Goal: Information Seeking & Learning: Learn about a topic

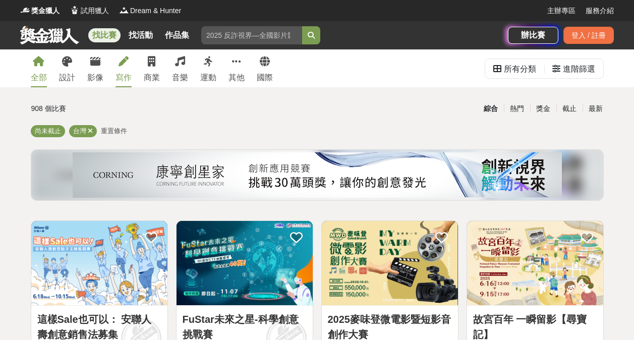
click at [119, 73] on div "寫作" at bounding box center [123, 78] width 16 height 12
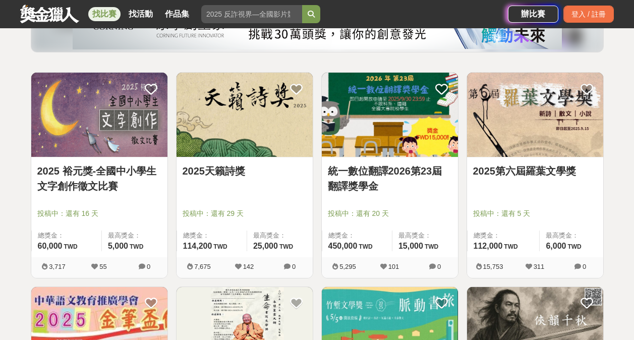
scroll to position [151, 0]
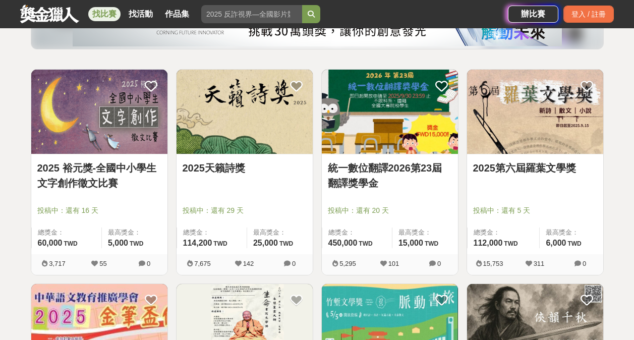
click at [253, 167] on link "2025天籟詩獎" at bounding box center [244, 167] width 124 height 15
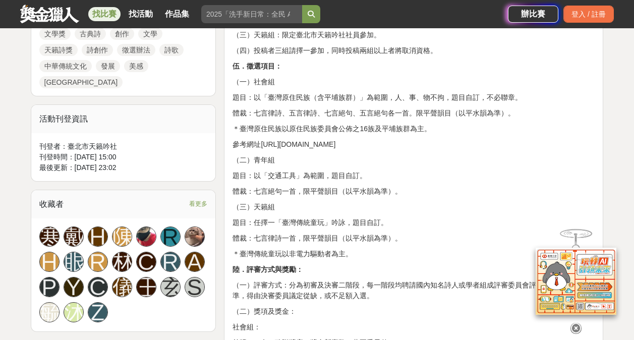
scroll to position [605, 0]
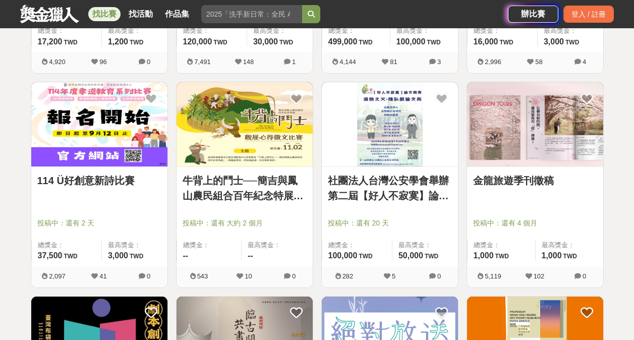
scroll to position [554, 0]
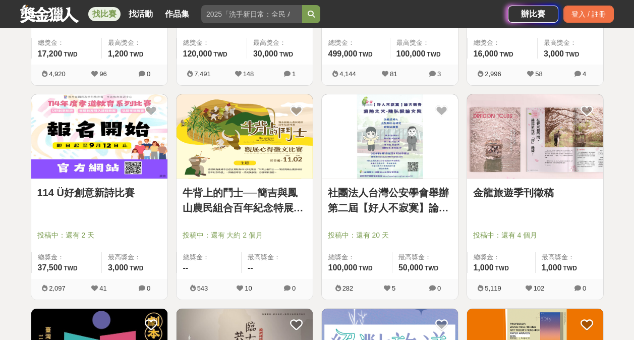
click at [398, 162] on img at bounding box center [390, 136] width 136 height 84
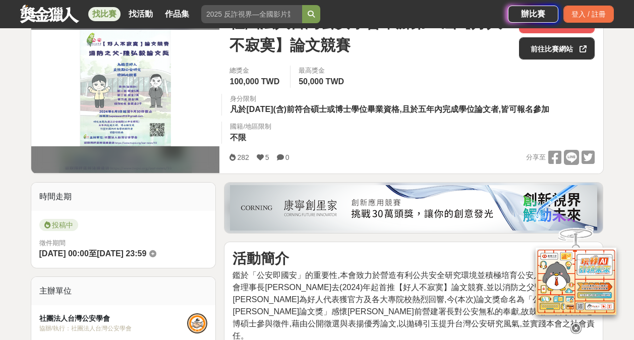
scroll to position [252, 0]
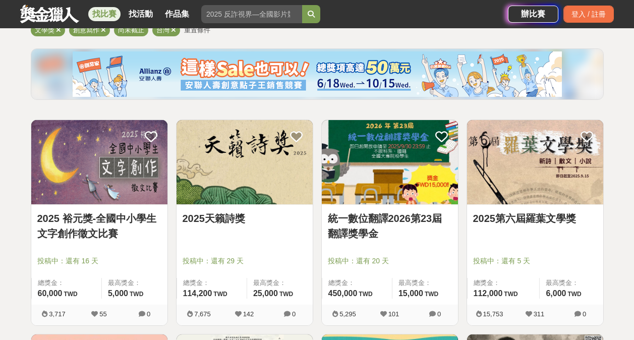
scroll to position [101, 0]
click at [522, 211] on link "2025第六屆羅葉文學獎" at bounding box center [535, 218] width 124 height 15
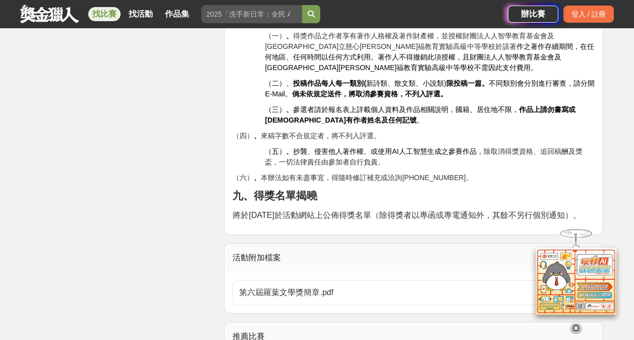
scroll to position [1714, 0]
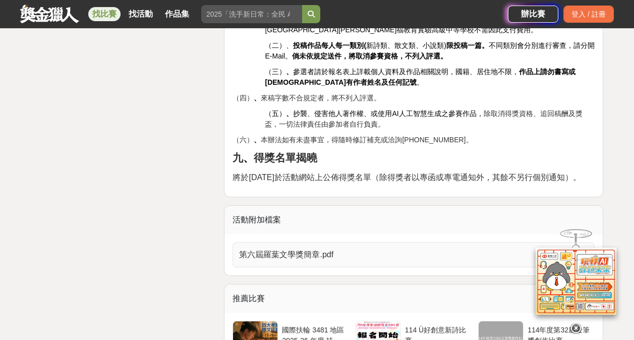
click at [301, 248] on span "第六屆羅葉文學獎簡章.pdf" at bounding box center [407, 254] width 337 height 12
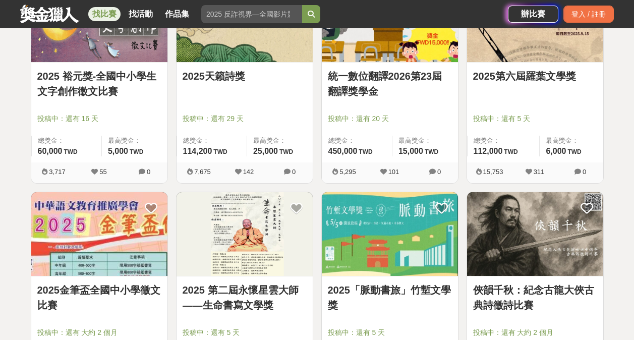
scroll to position [202, 0]
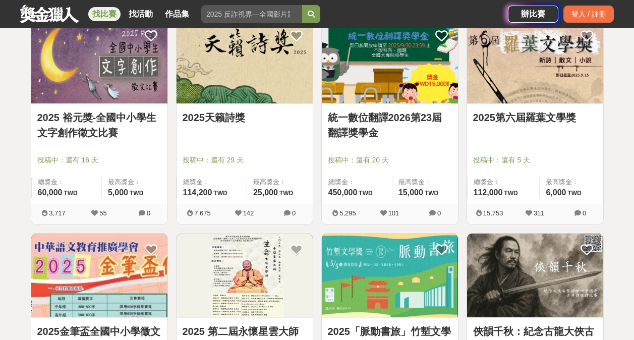
click at [516, 95] on img at bounding box center [535, 61] width 136 height 84
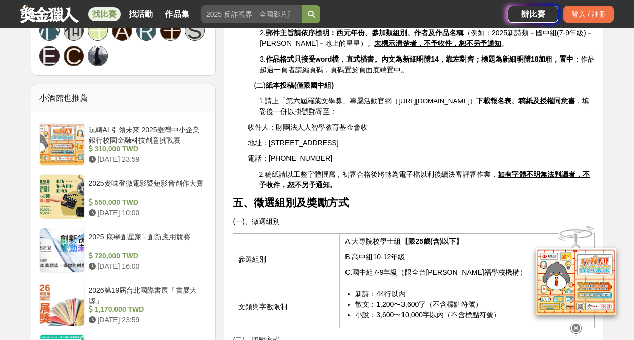
scroll to position [806, 0]
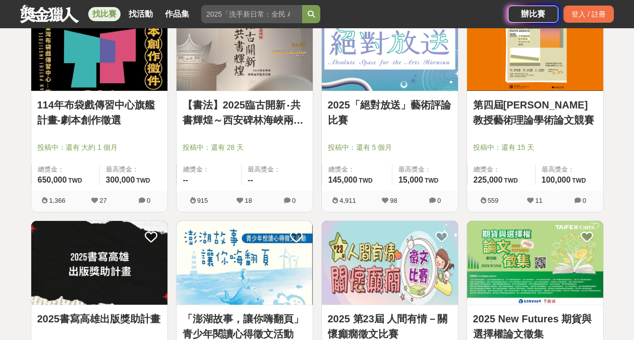
scroll to position [857, 0]
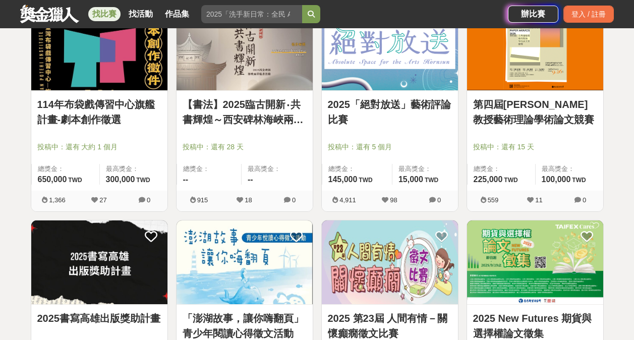
click at [110, 12] on link "找比賽" at bounding box center [104, 14] width 32 height 14
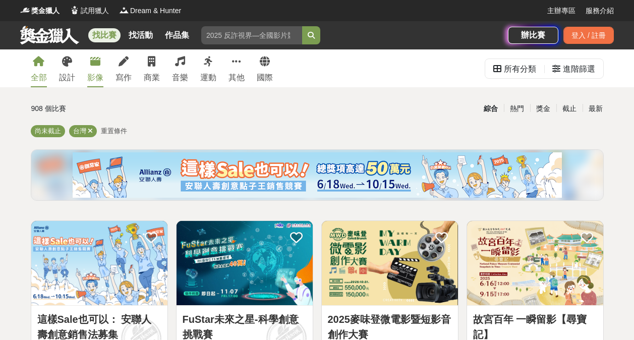
click at [99, 68] on link "影像" at bounding box center [95, 68] width 16 height 38
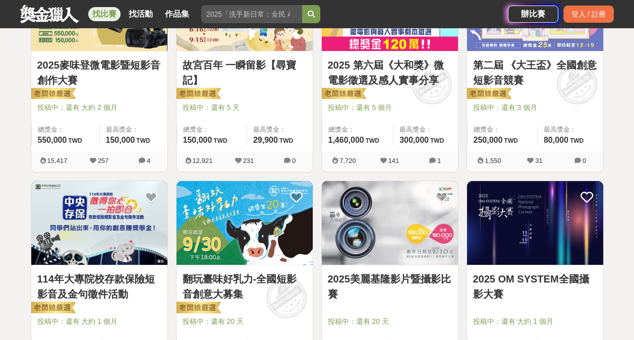
scroll to position [353, 0]
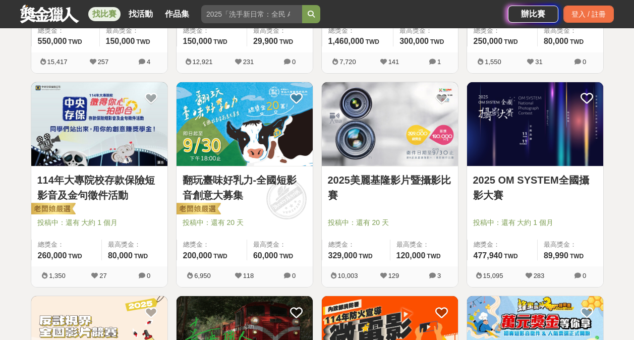
click at [542, 110] on img at bounding box center [535, 124] width 136 height 84
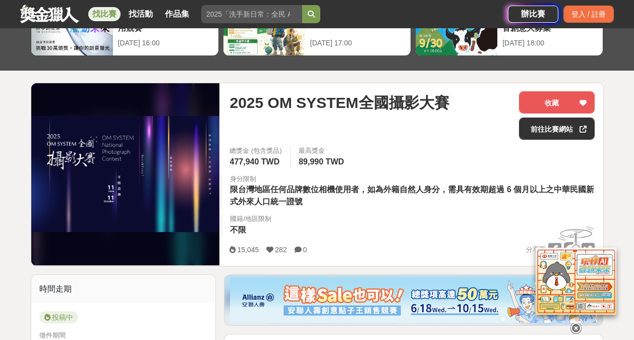
scroll to position [101, 0]
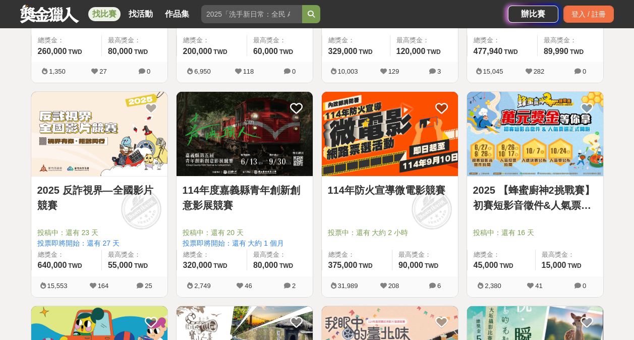
scroll to position [504, 0]
